Goal: Task Accomplishment & Management: Use online tool/utility

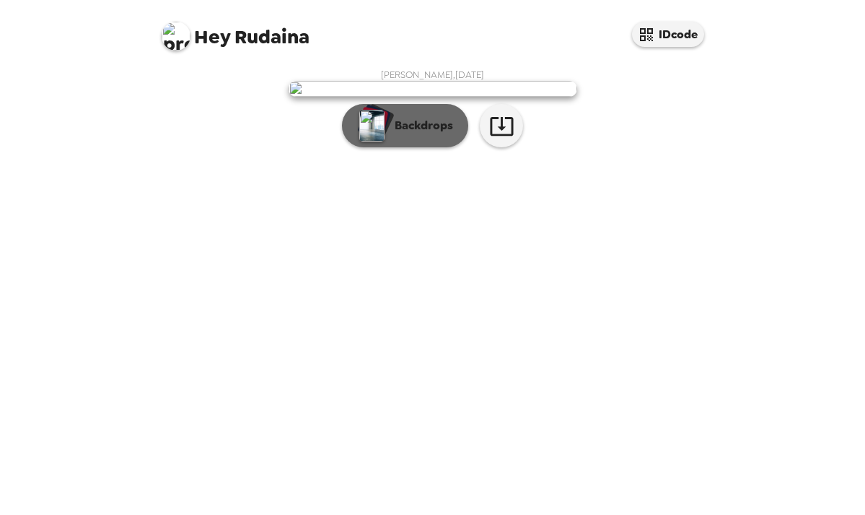
click at [406, 134] on p "Backdrops" at bounding box center [421, 125] width 66 height 17
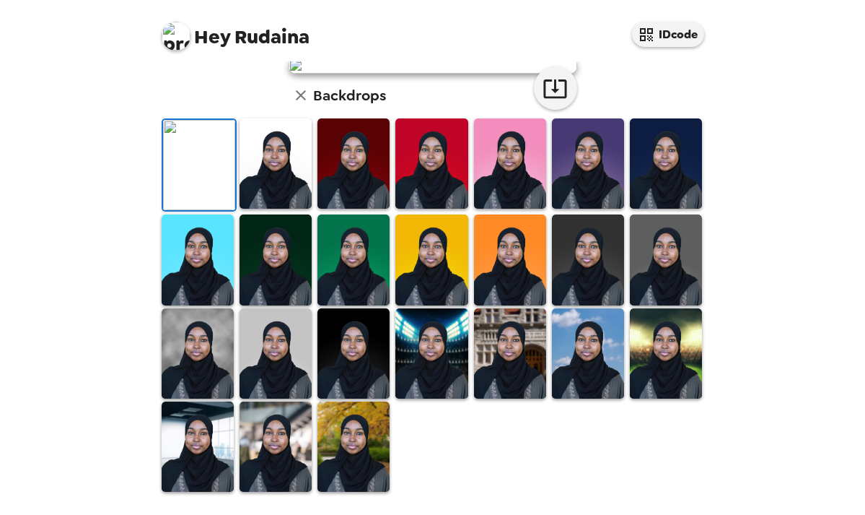
scroll to position [367, 0]
click at [645, 268] on img at bounding box center [666, 259] width 72 height 90
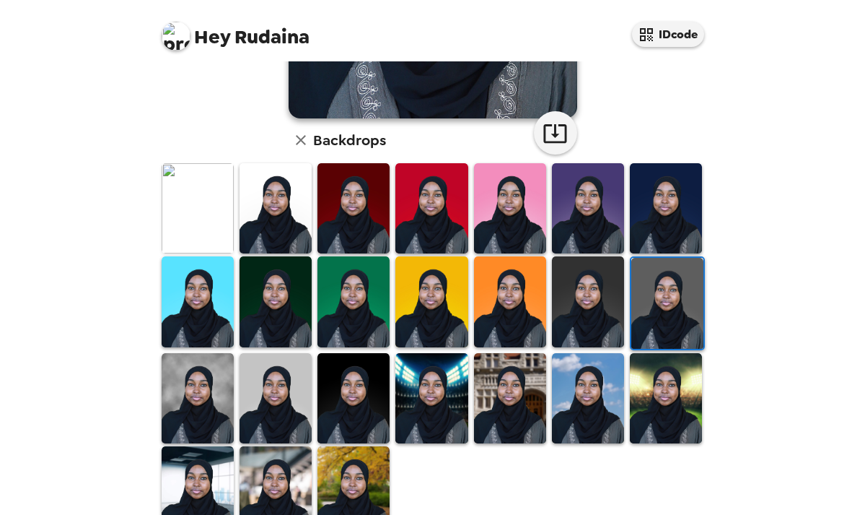
scroll to position [369, 0]
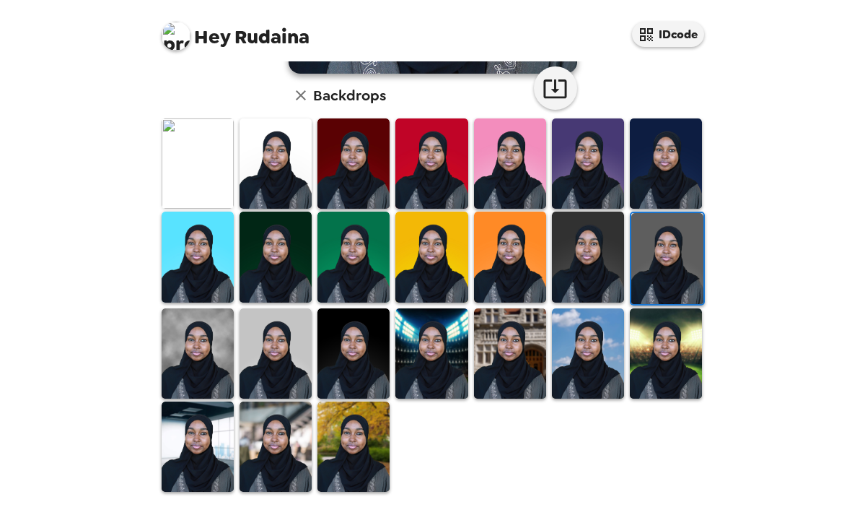
click at [269, 447] on img at bounding box center [276, 446] width 72 height 90
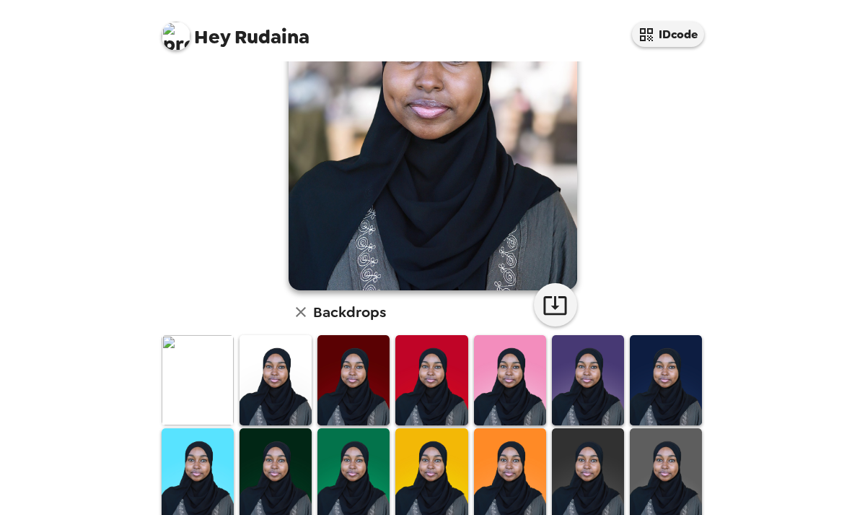
scroll to position [0, 0]
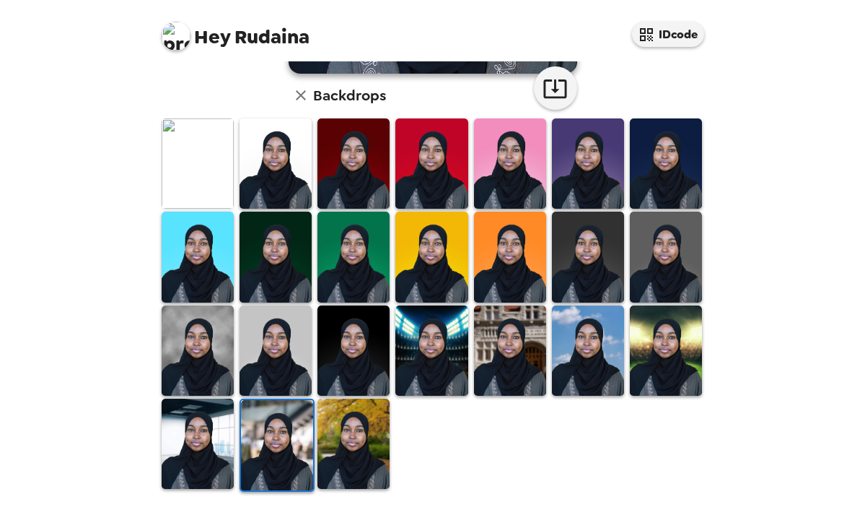
click at [440, 384] on img at bounding box center [432, 350] width 72 height 90
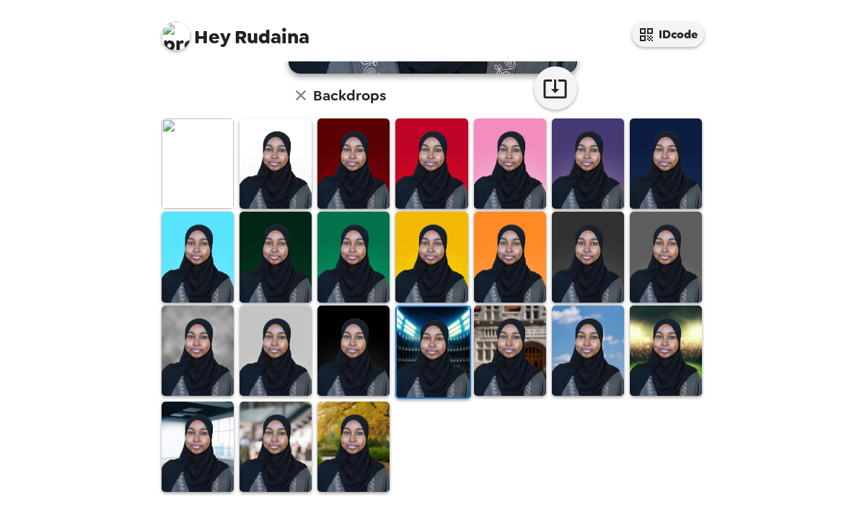
click at [344, 458] on img at bounding box center [354, 446] width 72 height 90
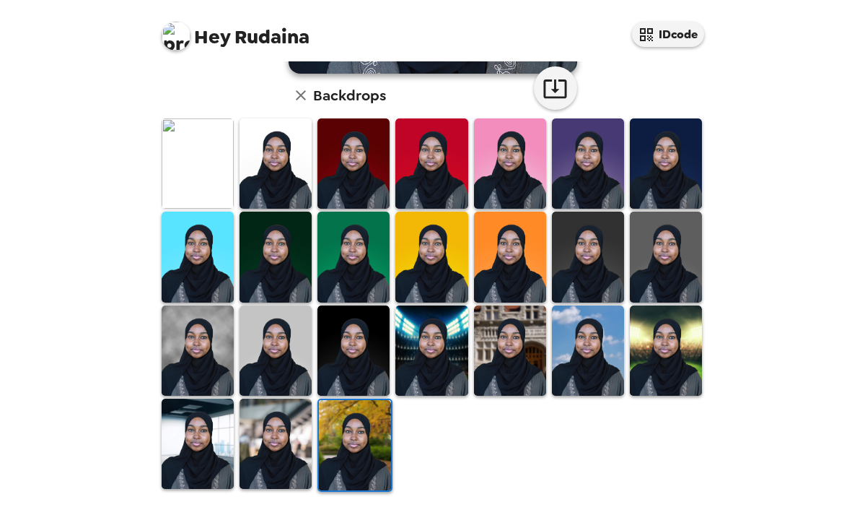
click at [287, 455] on img at bounding box center [276, 443] width 72 height 90
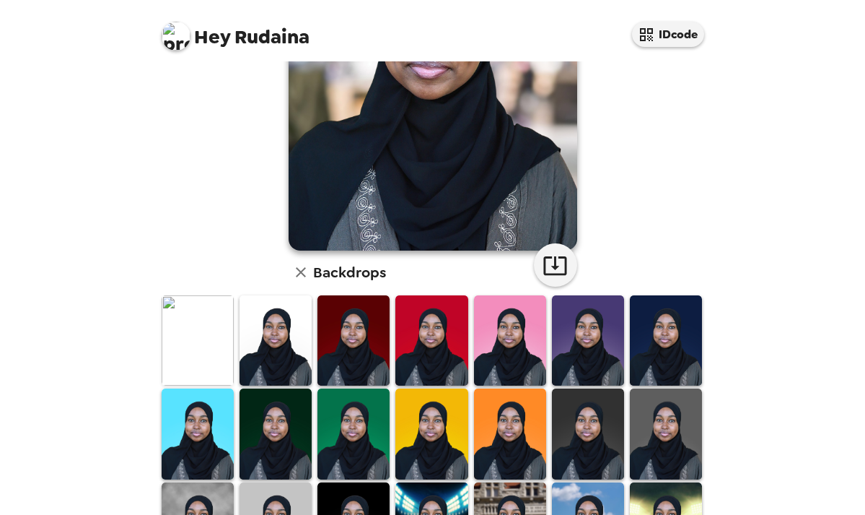
scroll to position [369, 0]
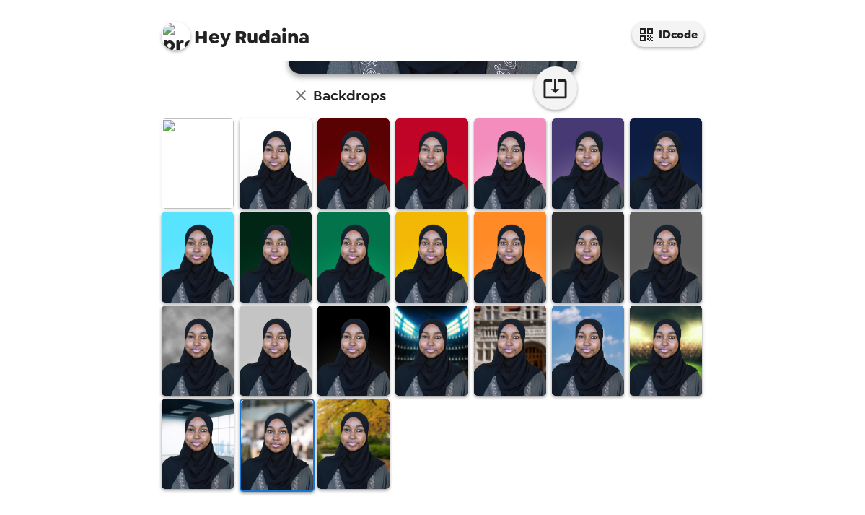
click at [365, 424] on img at bounding box center [354, 443] width 72 height 90
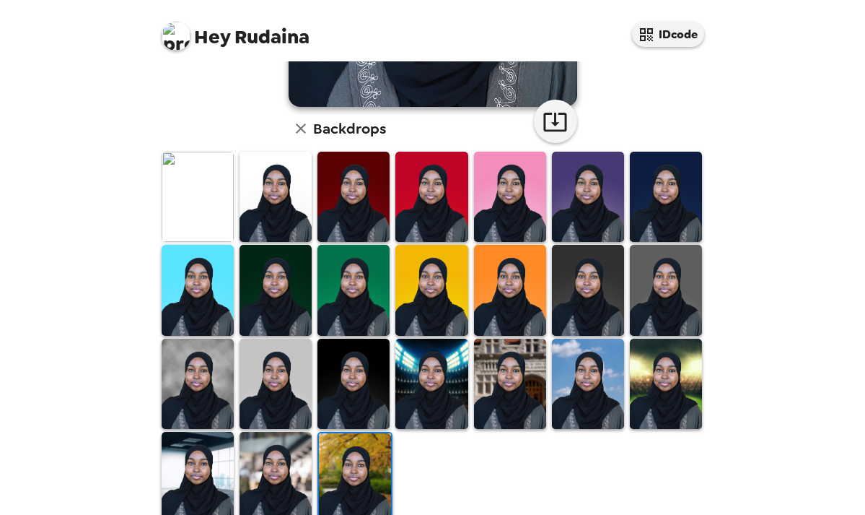
scroll to position [351, 0]
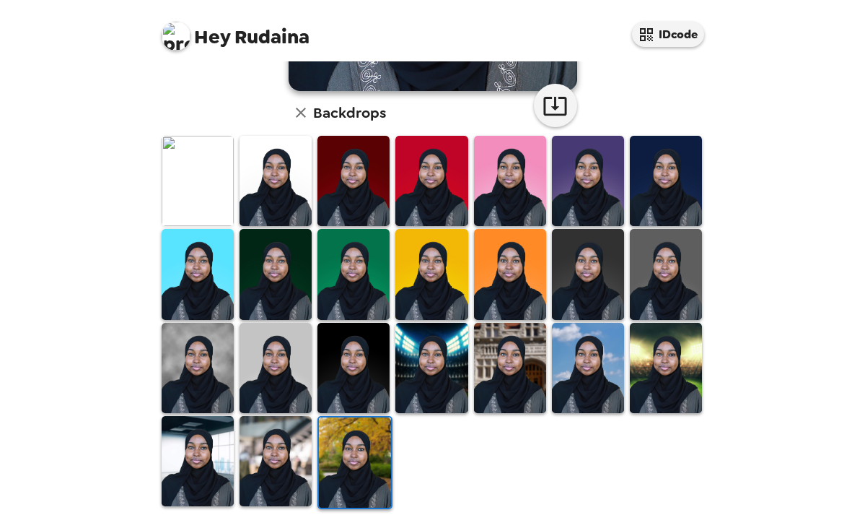
click at [304, 447] on img at bounding box center [276, 461] width 72 height 90
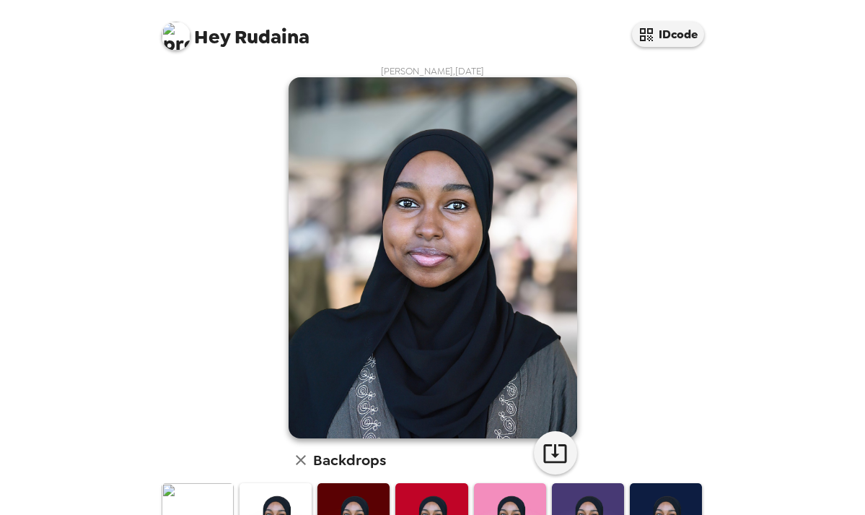
scroll to position [4, 0]
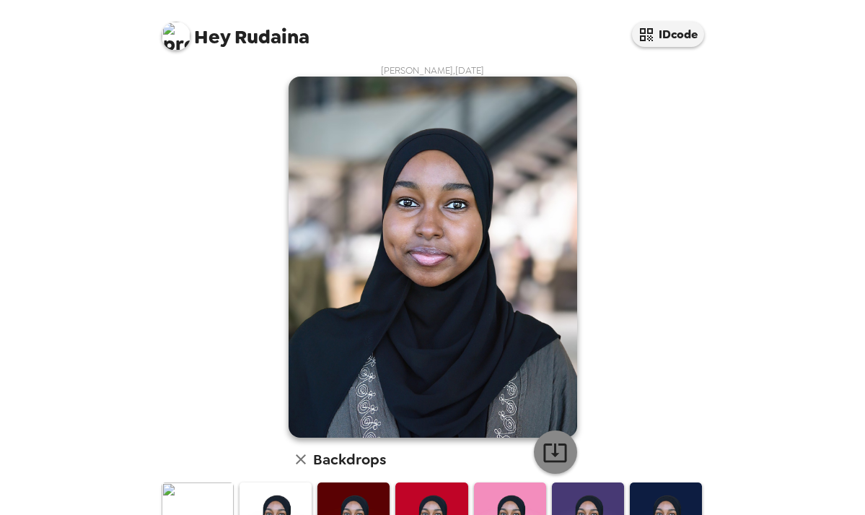
click at [552, 456] on icon "button" at bounding box center [555, 452] width 25 height 25
